Goal: Communication & Community: Answer question/provide support

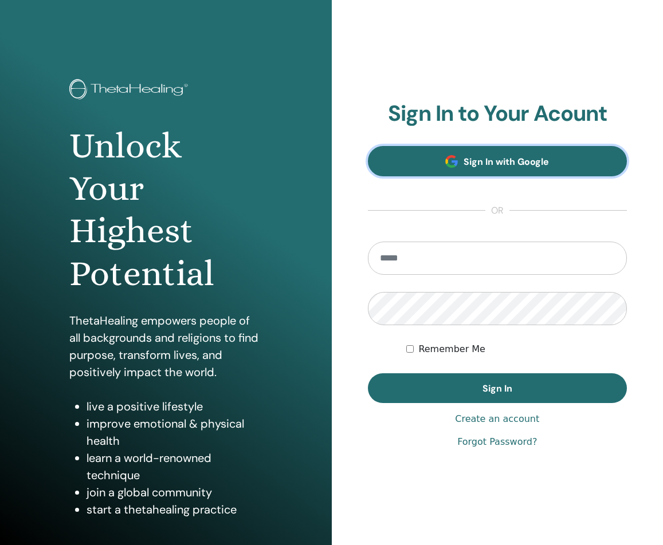
click at [490, 165] on span "Sign In with Google" at bounding box center [505, 162] width 85 height 12
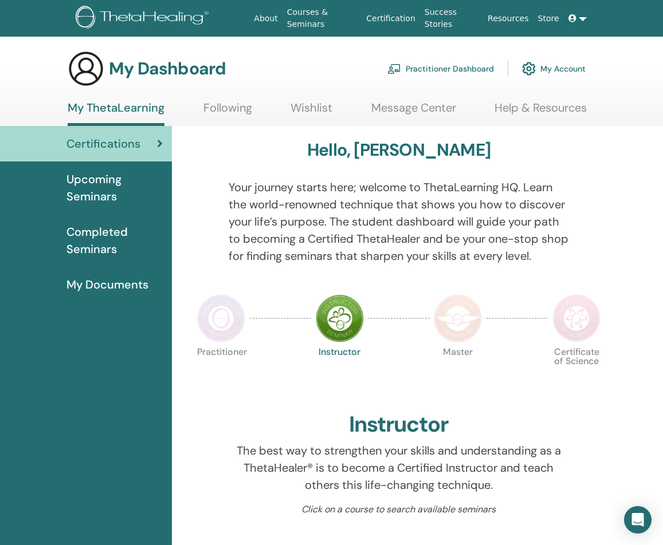
click at [394, 114] on link "Message Center" at bounding box center [413, 112] width 85 height 22
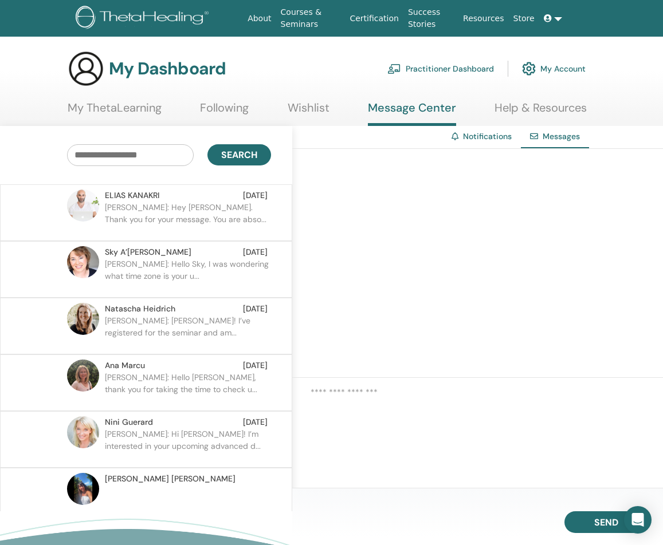
click at [149, 219] on p "[PERSON_NAME]: Hey [PERSON_NAME]. Thank you for your message. You are abso..." at bounding box center [188, 219] width 166 height 34
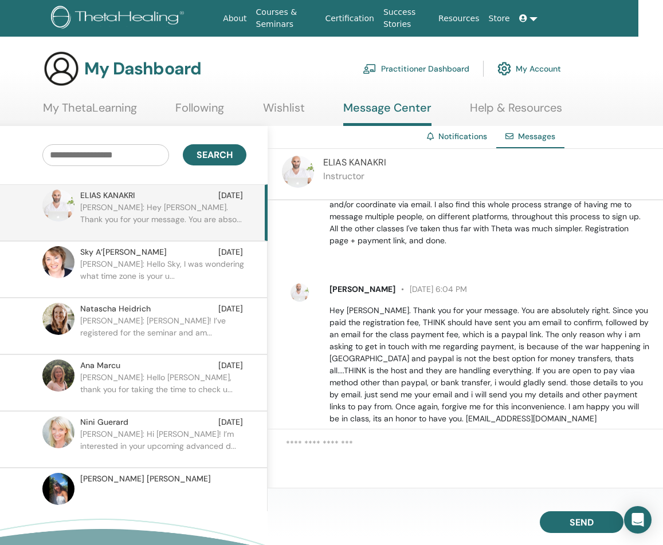
scroll to position [888, 0]
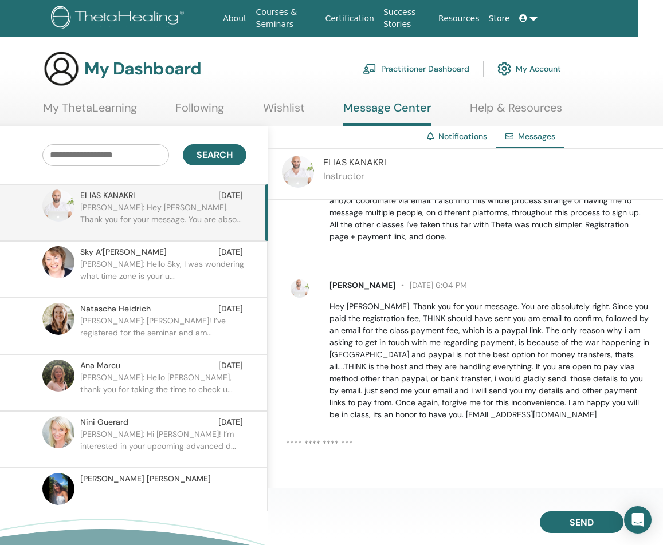
click at [445, 440] on textarea at bounding box center [474, 457] width 377 height 38
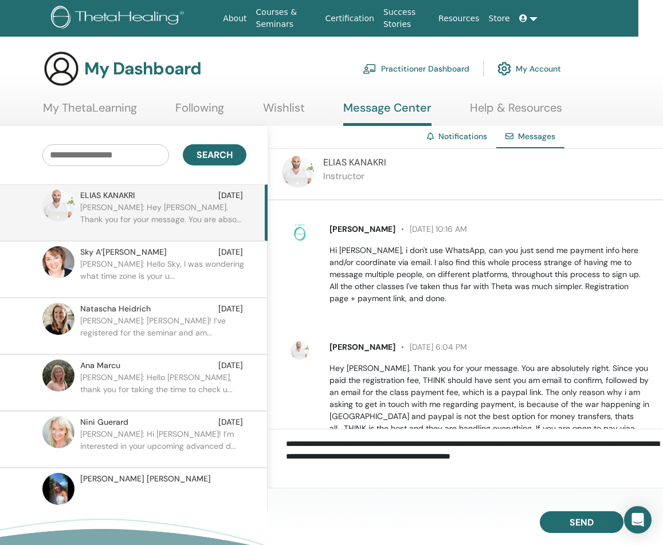
scroll to position [823, 0]
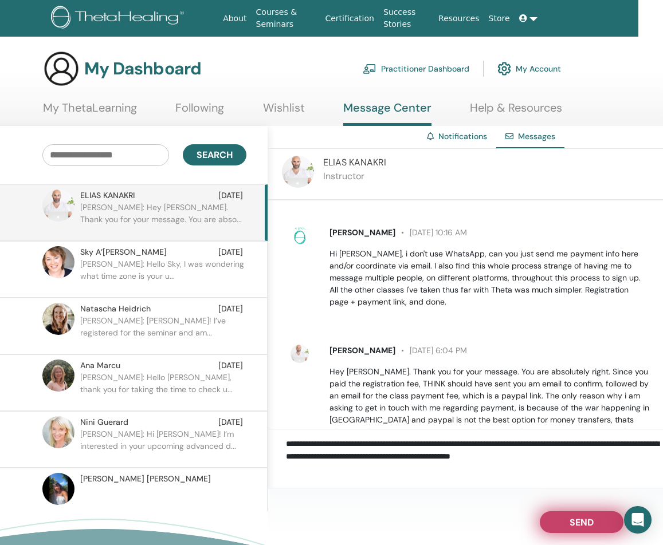
type textarea "**********"
click at [560, 523] on button "Send" at bounding box center [582, 523] width 84 height 22
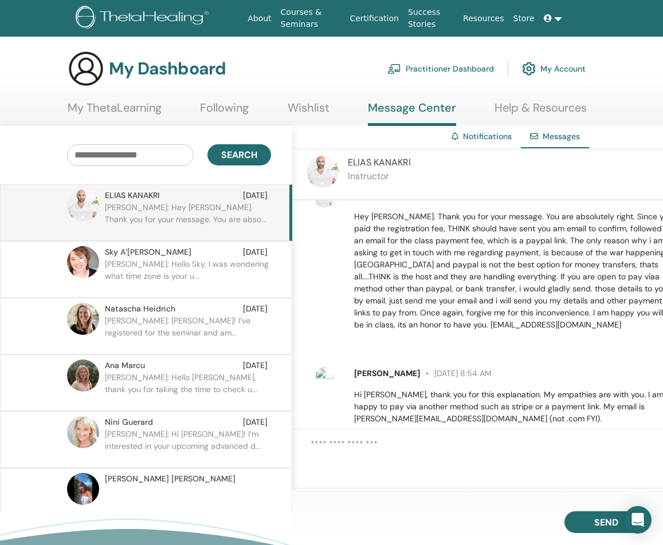
scroll to position [982, 0]
